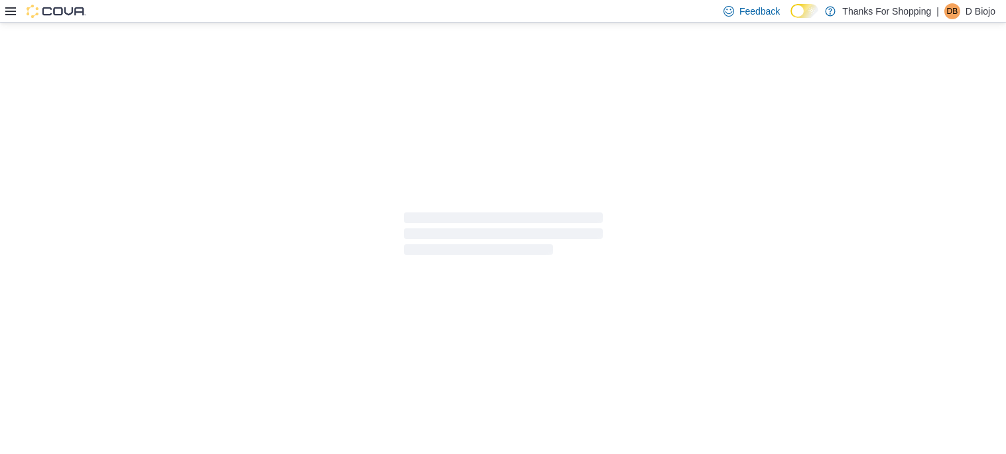
click at [966, 18] on p "D Biojo" at bounding box center [981, 11] width 30 height 16
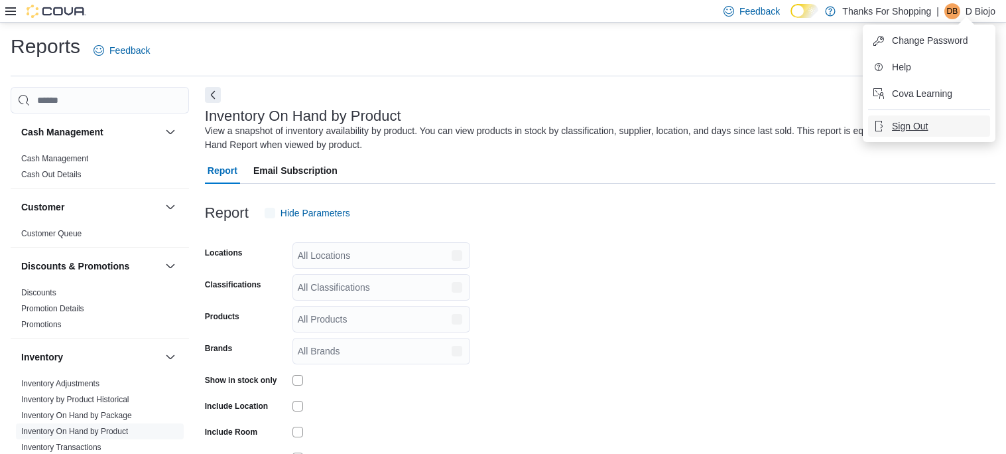
click at [907, 124] on span "Sign Out" at bounding box center [910, 125] width 36 height 13
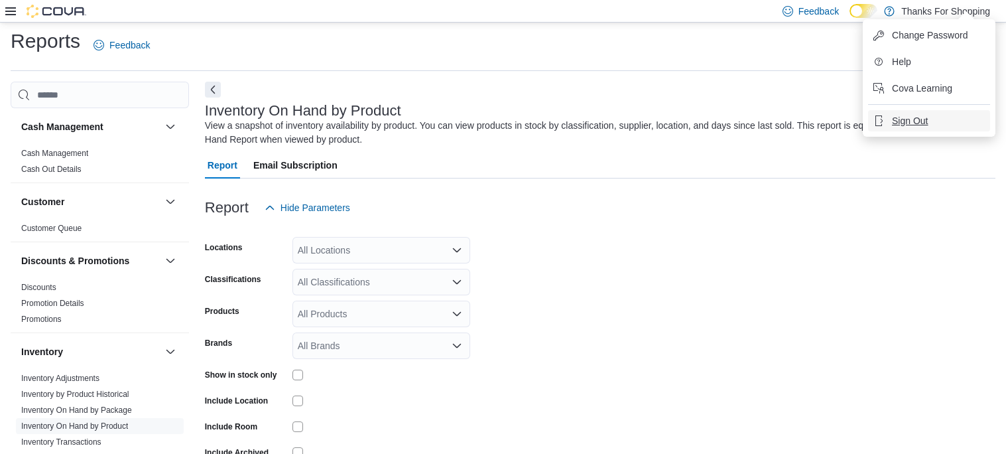
scroll to position [44, 0]
